Goal: Information Seeking & Learning: Obtain resource

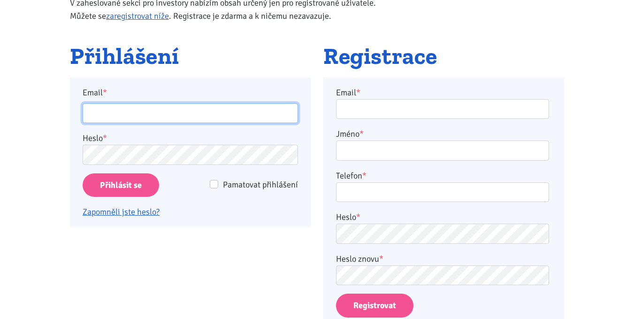
click at [139, 109] on input "Email *" at bounding box center [191, 113] width 216 height 20
type input "kater.ticha@seznam.cz"
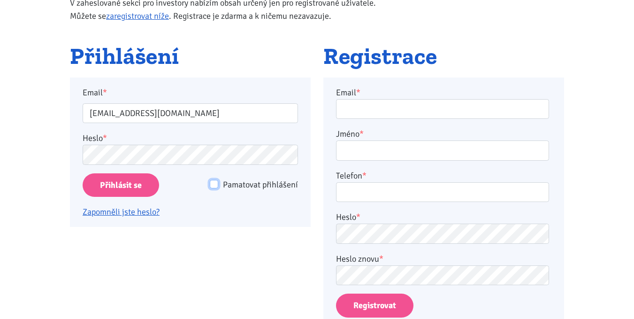
click at [215, 184] on input "Pamatovat přihlášení" at bounding box center [214, 184] width 8 height 8
checkbox input "true"
click at [128, 189] on input "Přihlásit se" at bounding box center [121, 185] width 77 height 24
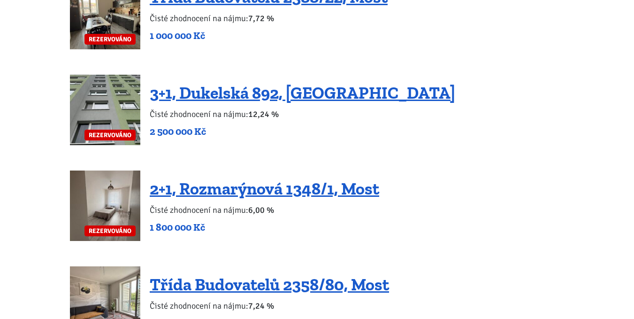
scroll to position [2207, 0]
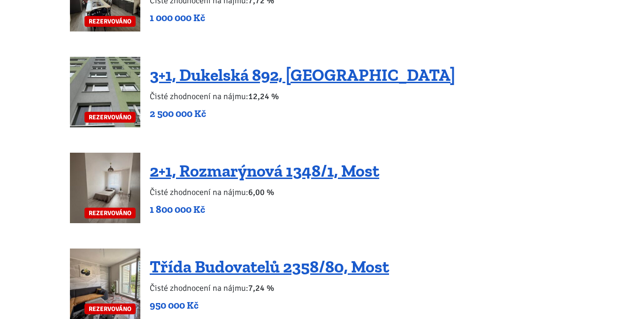
click at [125, 172] on img at bounding box center [105, 188] width 70 height 70
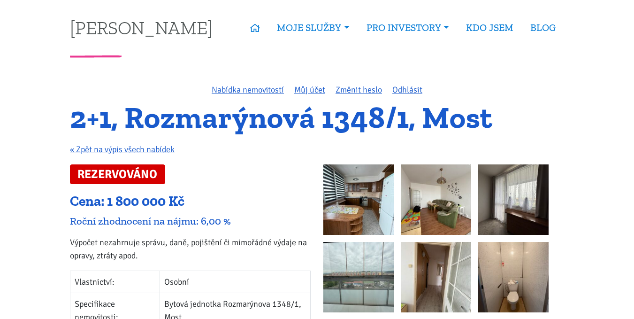
click at [356, 182] on img at bounding box center [359, 199] width 70 height 70
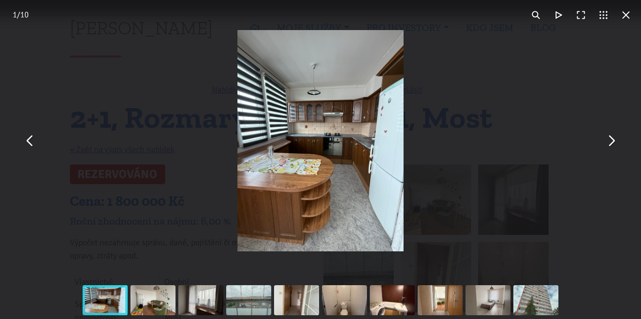
click at [612, 148] on button "You can close this modal content with the ESC key" at bounding box center [611, 141] width 23 height 23
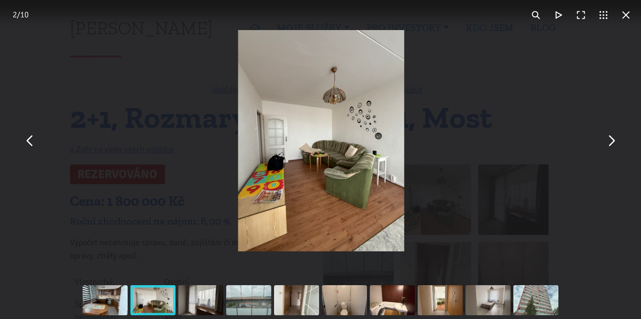
click at [612, 148] on button "You can close this modal content with the ESC key" at bounding box center [611, 141] width 23 height 23
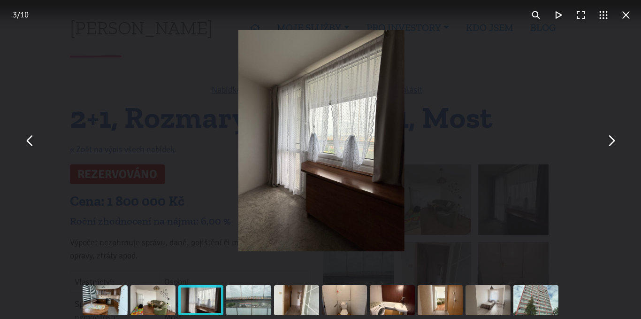
click at [612, 148] on button "You can close this modal content with the ESC key" at bounding box center [611, 141] width 23 height 23
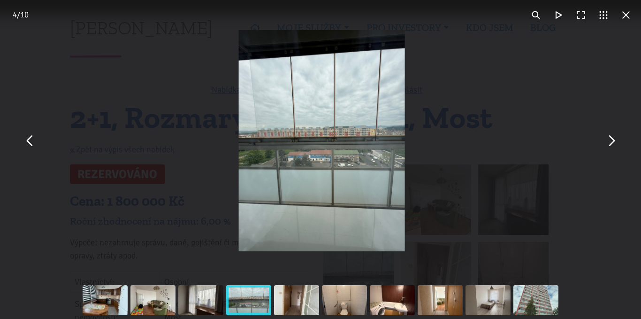
click at [612, 148] on button "You can close this modal content with the ESC key" at bounding box center [611, 141] width 23 height 23
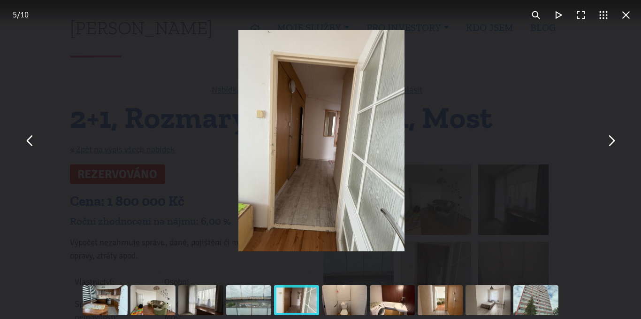
click at [612, 148] on button "You can close this modal content with the ESC key" at bounding box center [611, 141] width 23 height 23
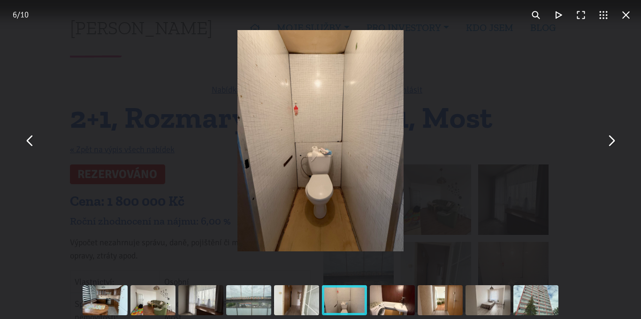
click at [612, 148] on button "You can close this modal content with the ESC key" at bounding box center [611, 141] width 23 height 23
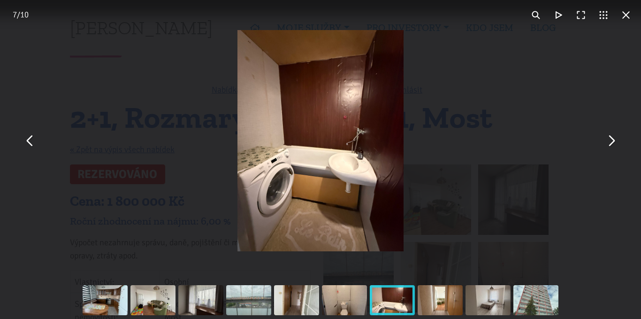
click at [612, 148] on button "You can close this modal content with the ESC key" at bounding box center [611, 141] width 23 height 23
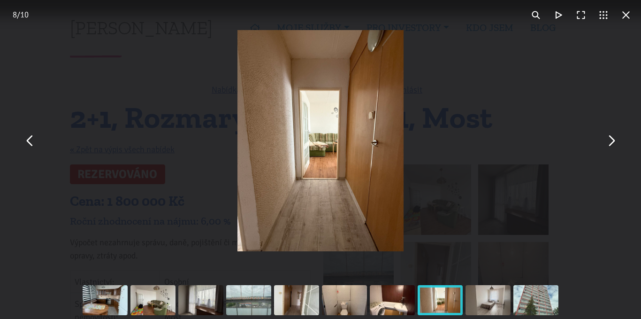
click at [629, 17] on button "You can close this modal content with the ESC key" at bounding box center [626, 15] width 23 height 23
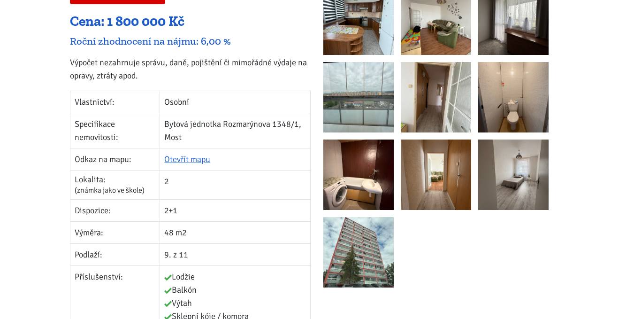
scroll to position [188, 0]
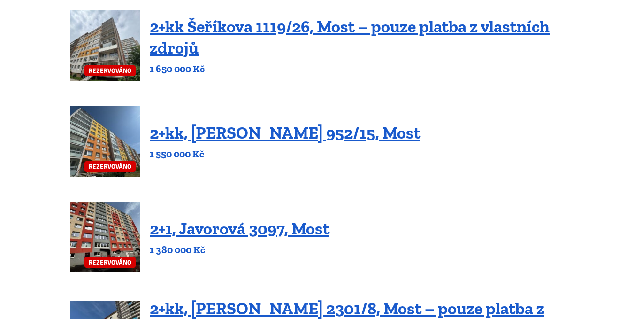
scroll to position [423, 0]
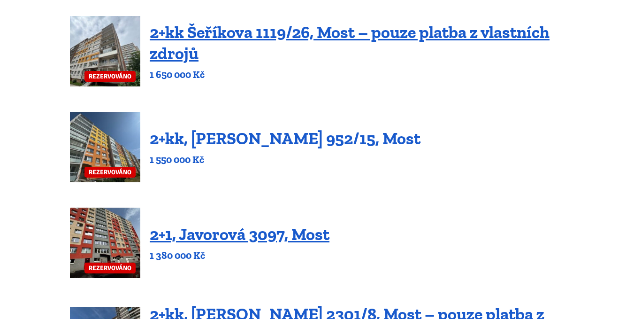
click at [255, 139] on link "2+kk, [PERSON_NAME] 952/15, Most" at bounding box center [285, 138] width 271 height 20
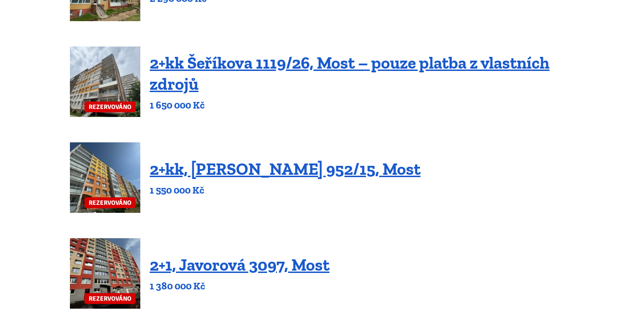
scroll to position [376, 0]
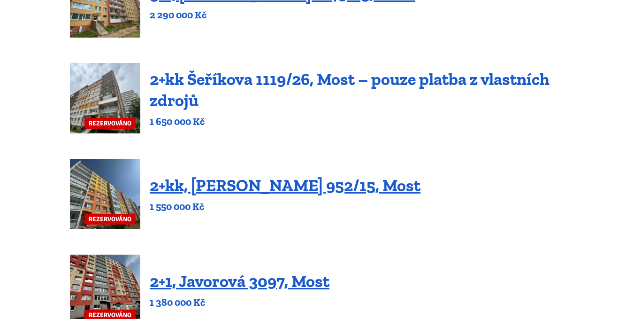
click at [168, 77] on link "2+kk Šeříkova 1119/26, Most – pouze platba z vlastních zdrojů" at bounding box center [350, 89] width 400 height 41
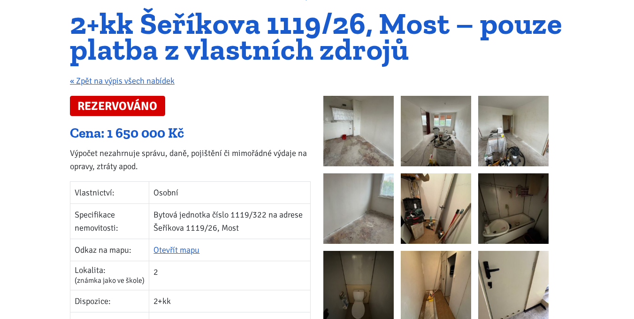
click at [355, 129] on img at bounding box center [359, 131] width 70 height 70
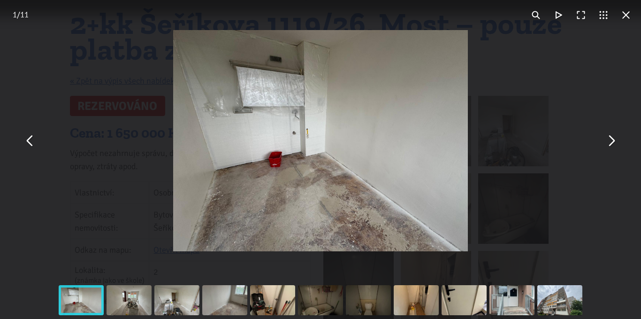
click at [612, 140] on button "You can close this modal content with the ESC key" at bounding box center [611, 141] width 23 height 23
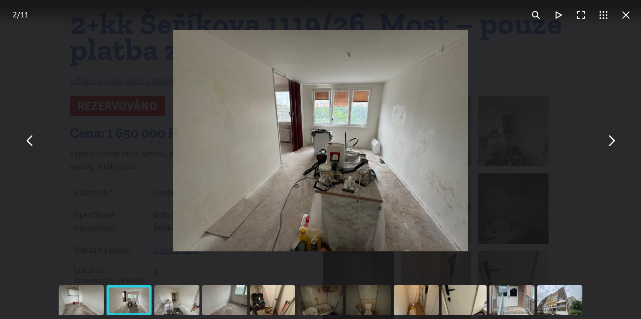
click at [612, 140] on button "You can close this modal content with the ESC key" at bounding box center [611, 141] width 23 height 23
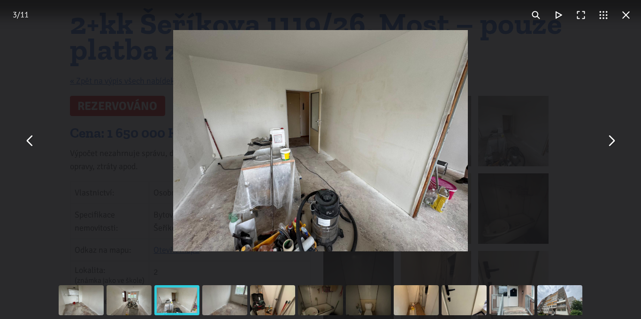
click at [612, 140] on button "You can close this modal content with the ESC key" at bounding box center [611, 141] width 23 height 23
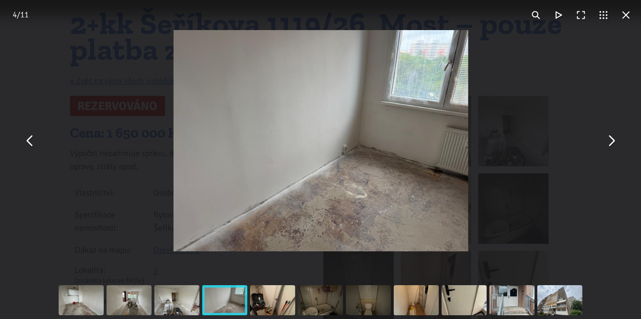
click at [612, 140] on button "You can close this modal content with the ESC key" at bounding box center [611, 141] width 23 height 23
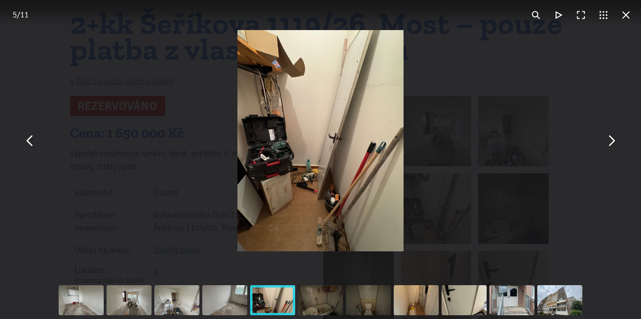
click at [612, 140] on button "You can close this modal content with the ESC key" at bounding box center [611, 141] width 23 height 23
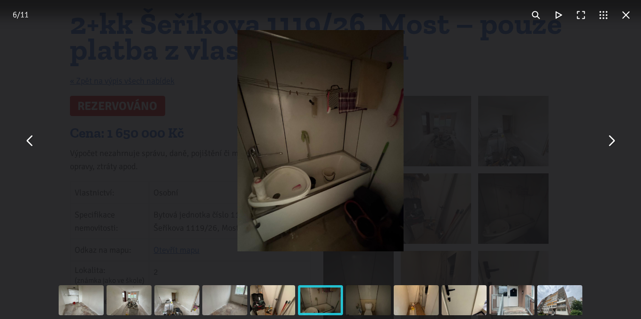
click at [612, 140] on button "You can close this modal content with the ESC key" at bounding box center [611, 141] width 23 height 23
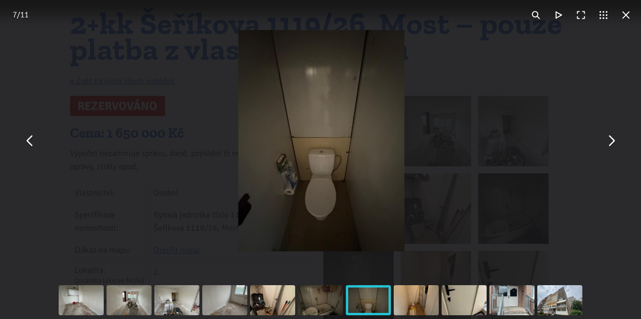
click at [612, 140] on button "You can close this modal content with the ESC key" at bounding box center [611, 141] width 23 height 23
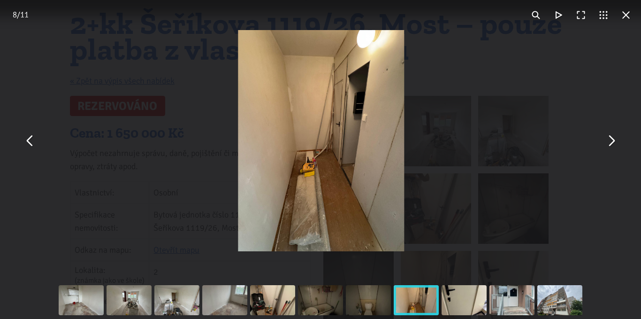
click at [612, 140] on button "You can close this modal content with the ESC key" at bounding box center [611, 141] width 23 height 23
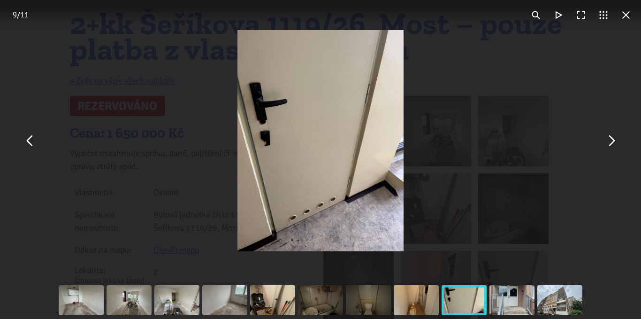
click at [612, 140] on button "You can close this modal content with the ESC key" at bounding box center [611, 141] width 23 height 23
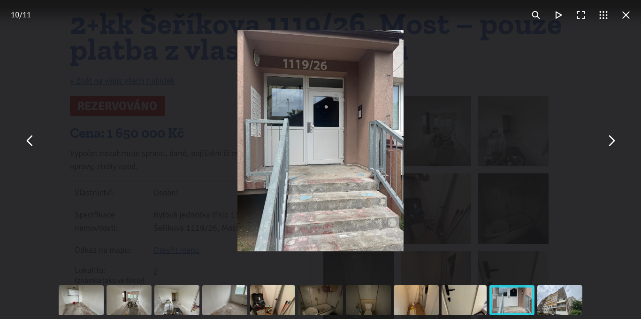
click at [612, 140] on button "You can close this modal content with the ESC key" at bounding box center [611, 141] width 23 height 23
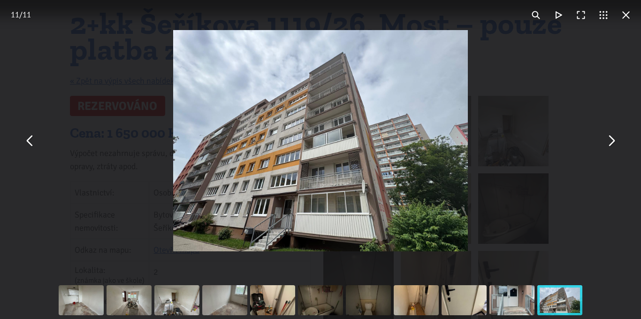
click at [612, 140] on button "You can close this modal content with the ESC key" at bounding box center [611, 141] width 23 height 23
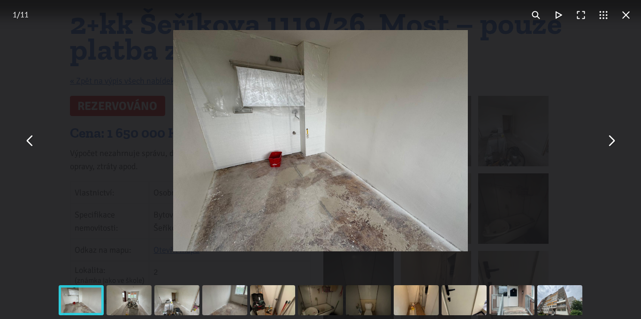
click at [626, 13] on button "You can close this modal content with the ESC key" at bounding box center [626, 15] width 23 height 23
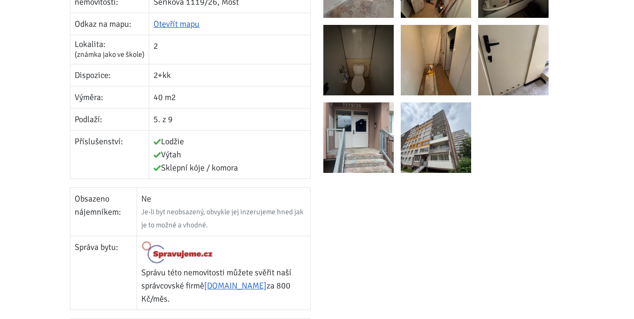
scroll to position [329, 0]
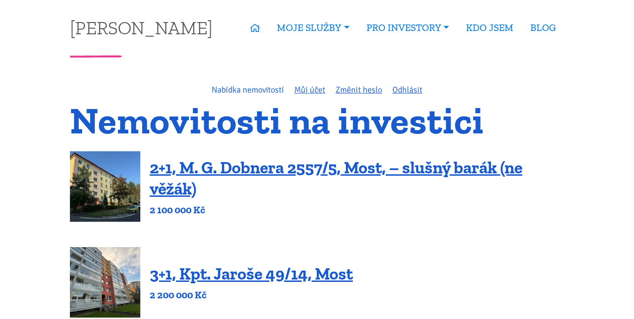
click at [261, 90] on link "Nabídka nemovitostí" at bounding box center [248, 90] width 72 height 10
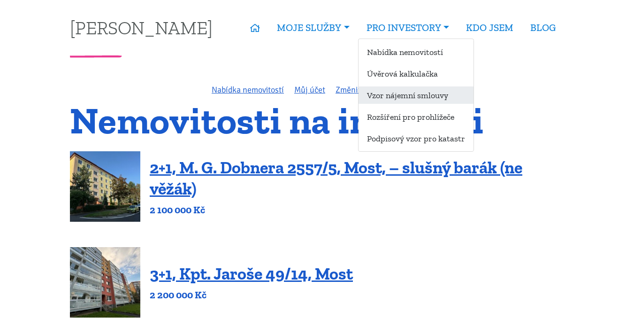
click at [392, 96] on link "Vzor nájemní smlouvy" at bounding box center [416, 94] width 115 height 17
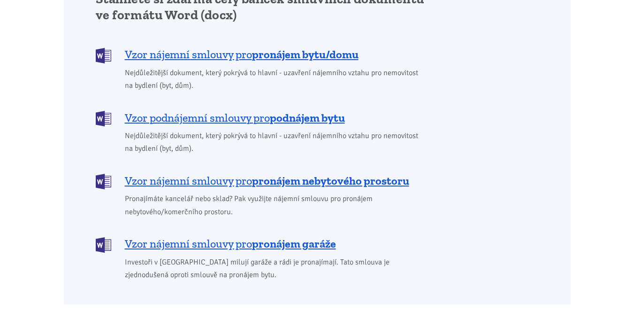
scroll to position [751, 0]
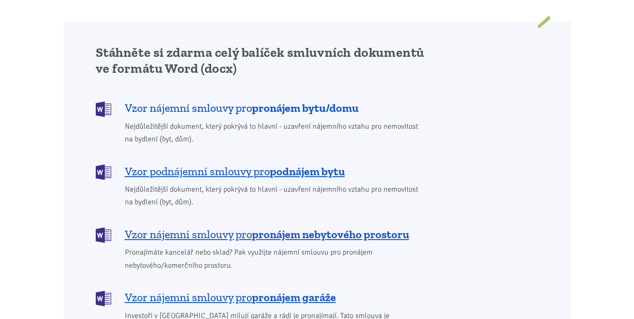
click at [224, 100] on span "Vzor nájemní smlouvy pro pronájem bytu/domu" at bounding box center [242, 107] width 234 height 15
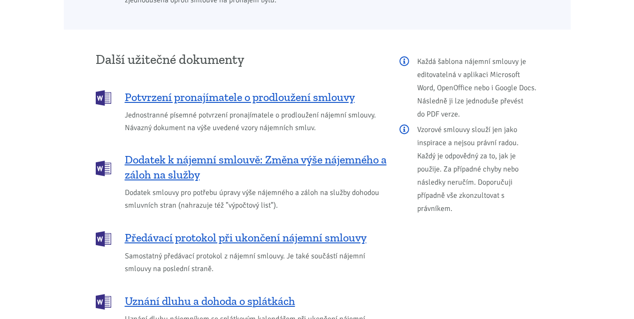
scroll to position [1080, 0]
click at [244, 89] on span "Potvrzení pronajímatele o prodloužení smlouvy" at bounding box center [240, 96] width 230 height 15
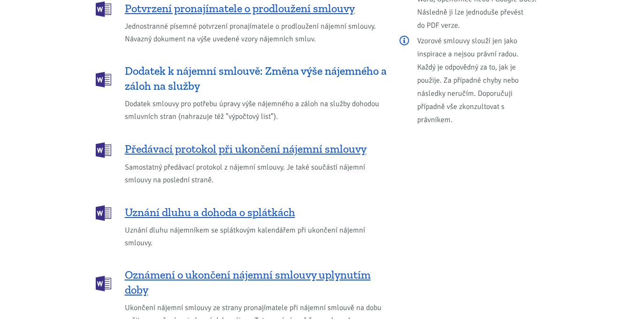
scroll to position [1174, 0]
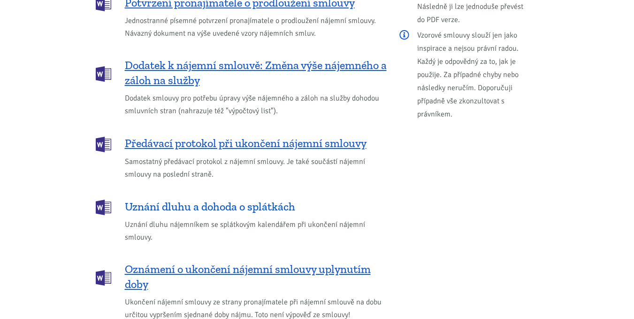
click at [268, 199] on span "Uznání dluhu a dohoda o splátkách" at bounding box center [210, 206] width 170 height 15
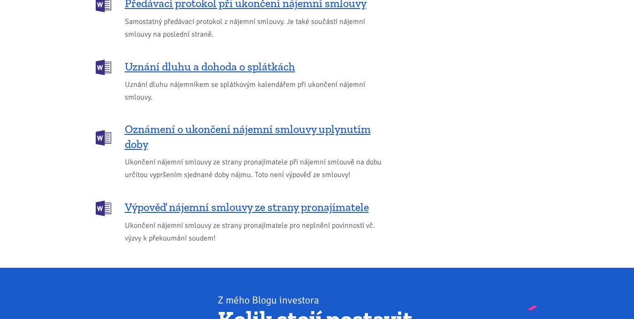
scroll to position [1315, 0]
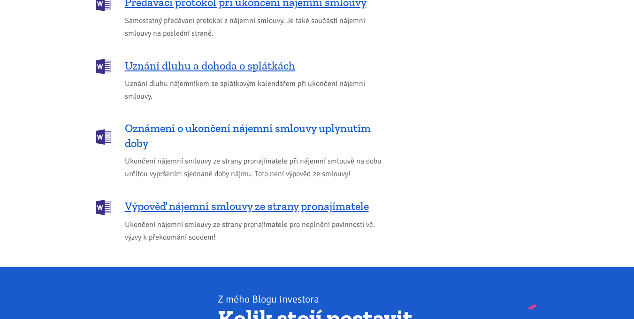
click at [303, 123] on span "Oznámení o ukončení nájemní smlouvy uplynutím doby" at bounding box center [256, 136] width 262 height 30
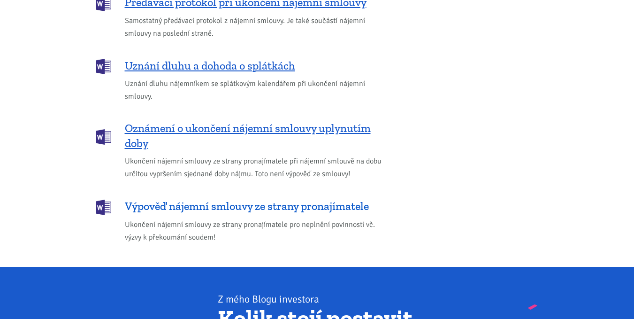
click at [283, 199] on span "Výpověď nájemní smlouvy ze strany pronajímatele" at bounding box center [247, 206] width 244 height 15
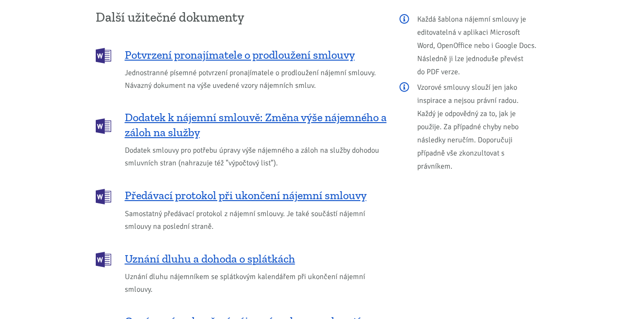
scroll to position [1127, 0]
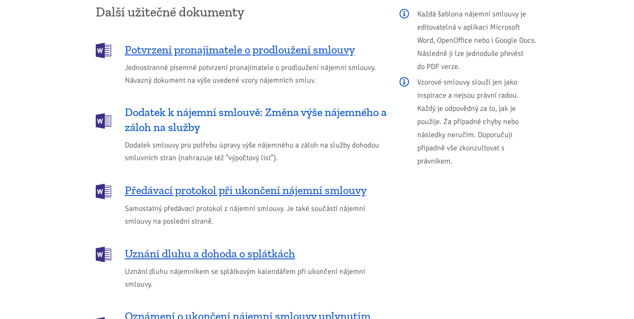
click at [168, 105] on span "Dodatek k nájemní smlouvě: Změna výše nájemného a záloh na služby" at bounding box center [256, 120] width 262 height 30
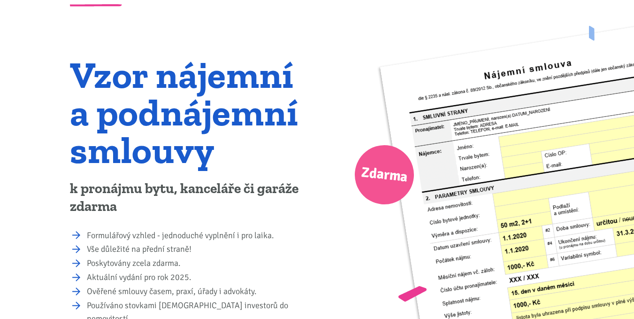
scroll to position [0, 0]
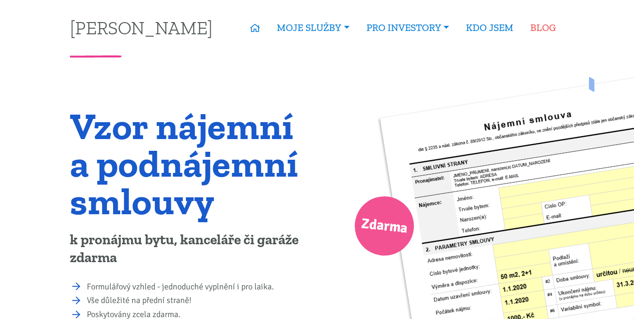
click at [546, 25] on link "BLOG" at bounding box center [543, 28] width 42 height 22
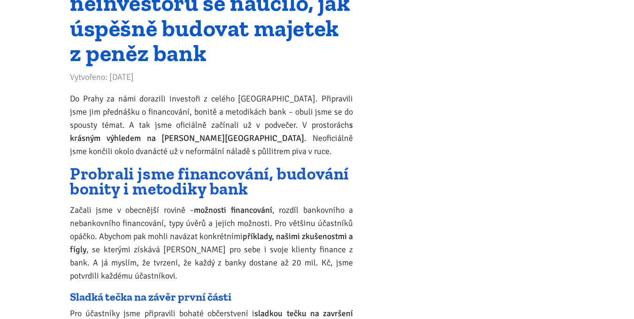
scroll to position [7561, 0]
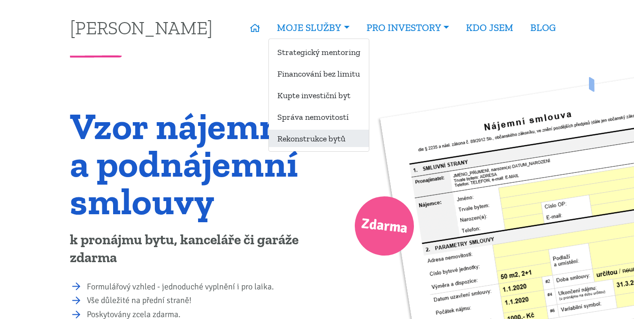
click at [333, 144] on link "Rekonstrukce bytů" at bounding box center [319, 138] width 100 height 17
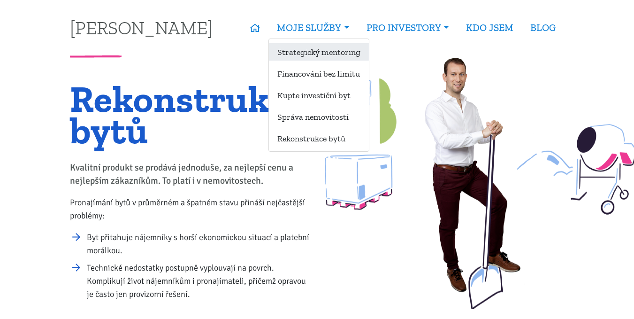
click at [291, 52] on link "Strategický mentoring" at bounding box center [319, 51] width 100 height 17
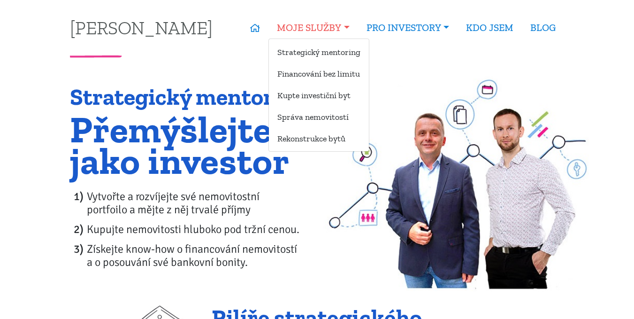
click at [287, 24] on link "MOJE SLUŽBY" at bounding box center [313, 28] width 89 height 22
click at [295, 73] on link "Financování bez limitu" at bounding box center [319, 73] width 100 height 17
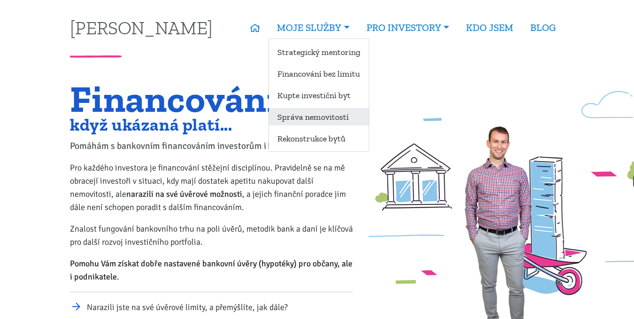
click at [326, 118] on link "Správa nemovitostí" at bounding box center [319, 116] width 100 height 17
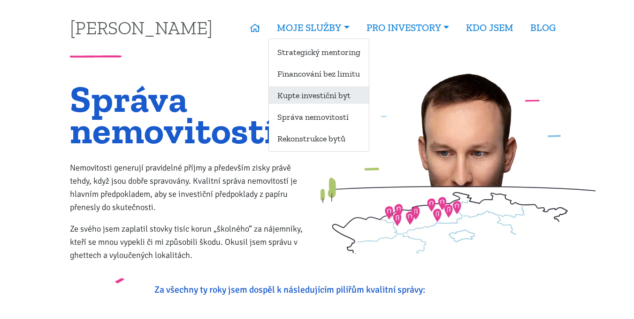
click at [321, 93] on link "Kupte investiční byt" at bounding box center [319, 94] width 100 height 17
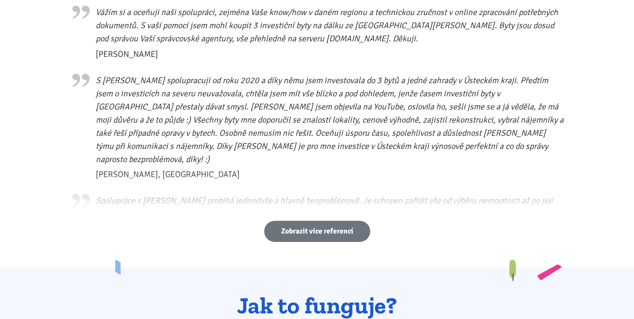
scroll to position [564, 0]
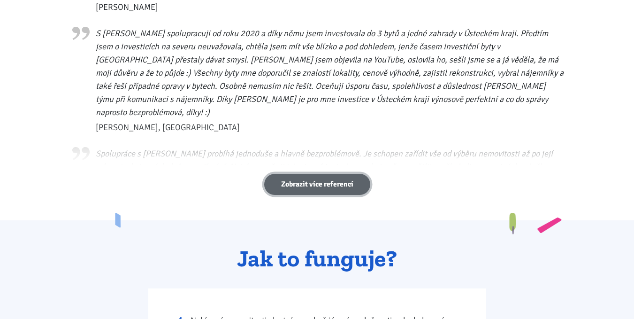
click at [325, 180] on link "Zobrazit více referencí" at bounding box center [317, 184] width 106 height 21
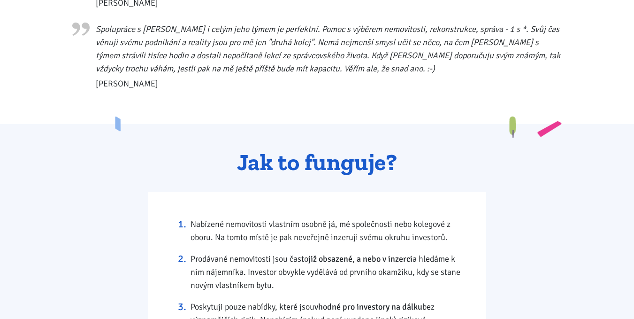
scroll to position [1174, 0]
